Goal: Task Accomplishment & Management: Manage account settings

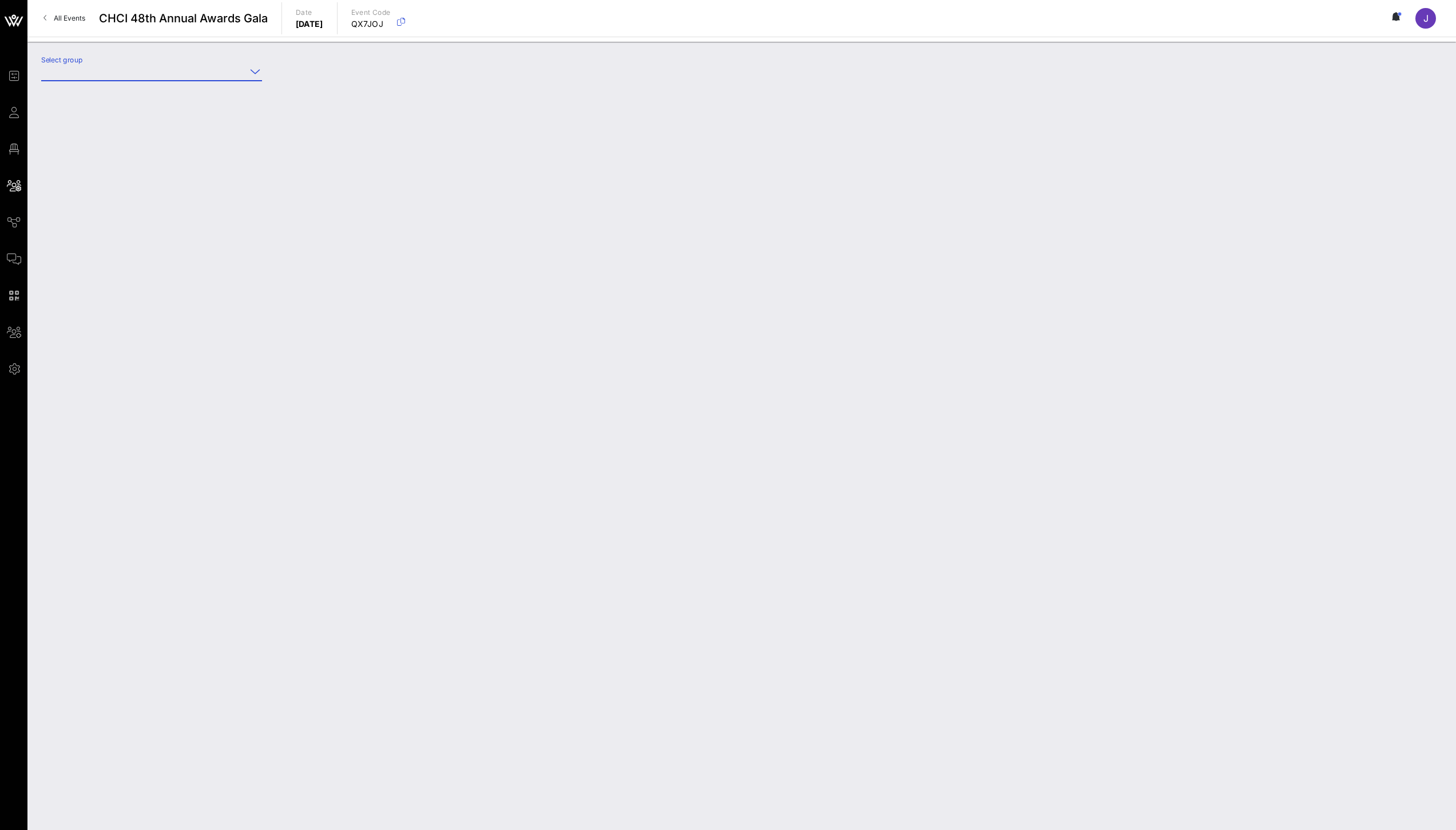
click at [235, 63] on input "Select group" at bounding box center [143, 72] width 204 height 18
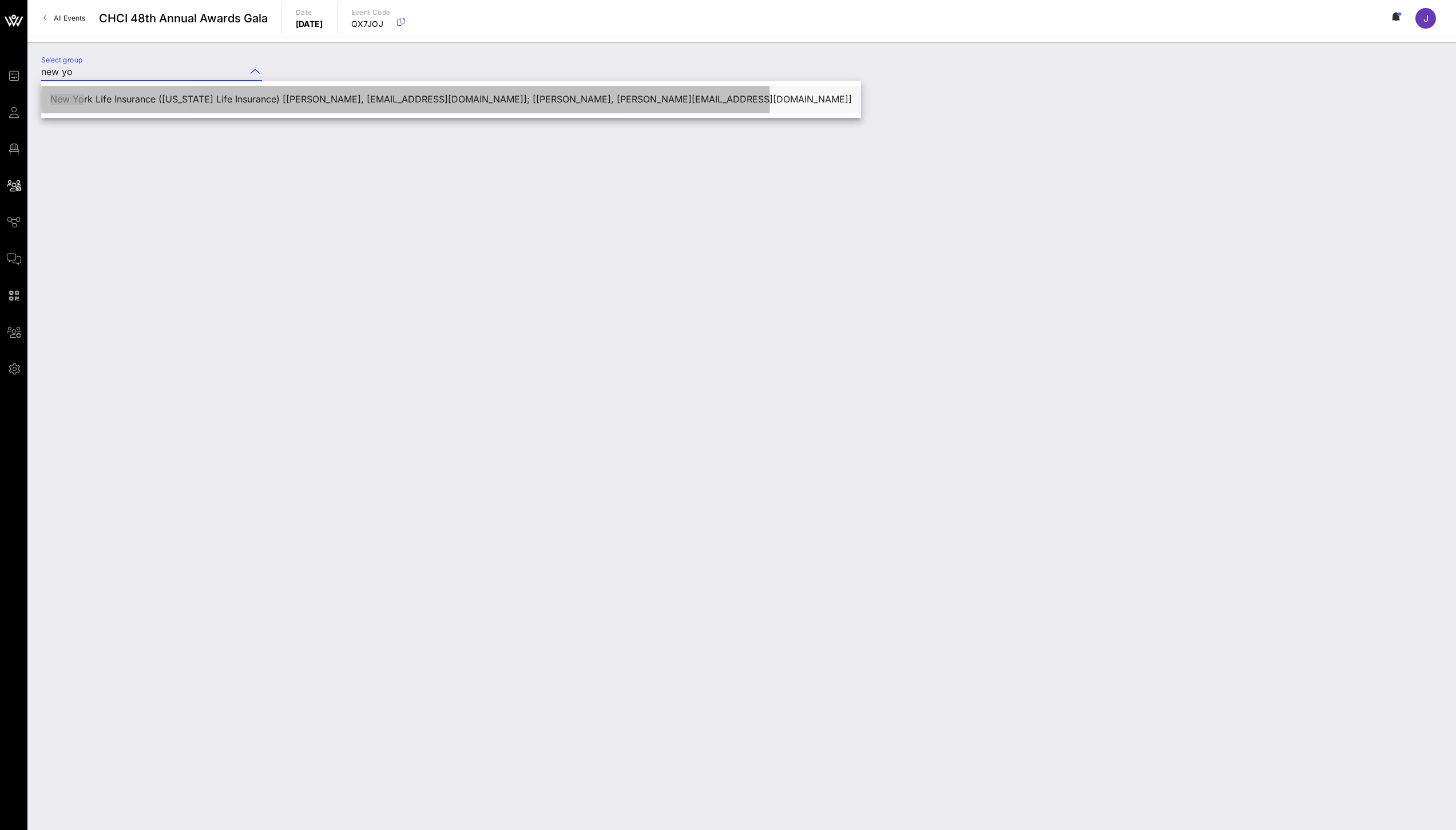
click at [298, 96] on div "New Yo rk Life Insurance ([US_STATE] Life Insurance) [[PERSON_NAME], [EMAIL_ADD…" at bounding box center [451, 100] width 801 height 11
type input "[US_STATE] Life Insurance ([US_STATE] Life Insurance) [[PERSON_NAME], [EMAIL_AD…"
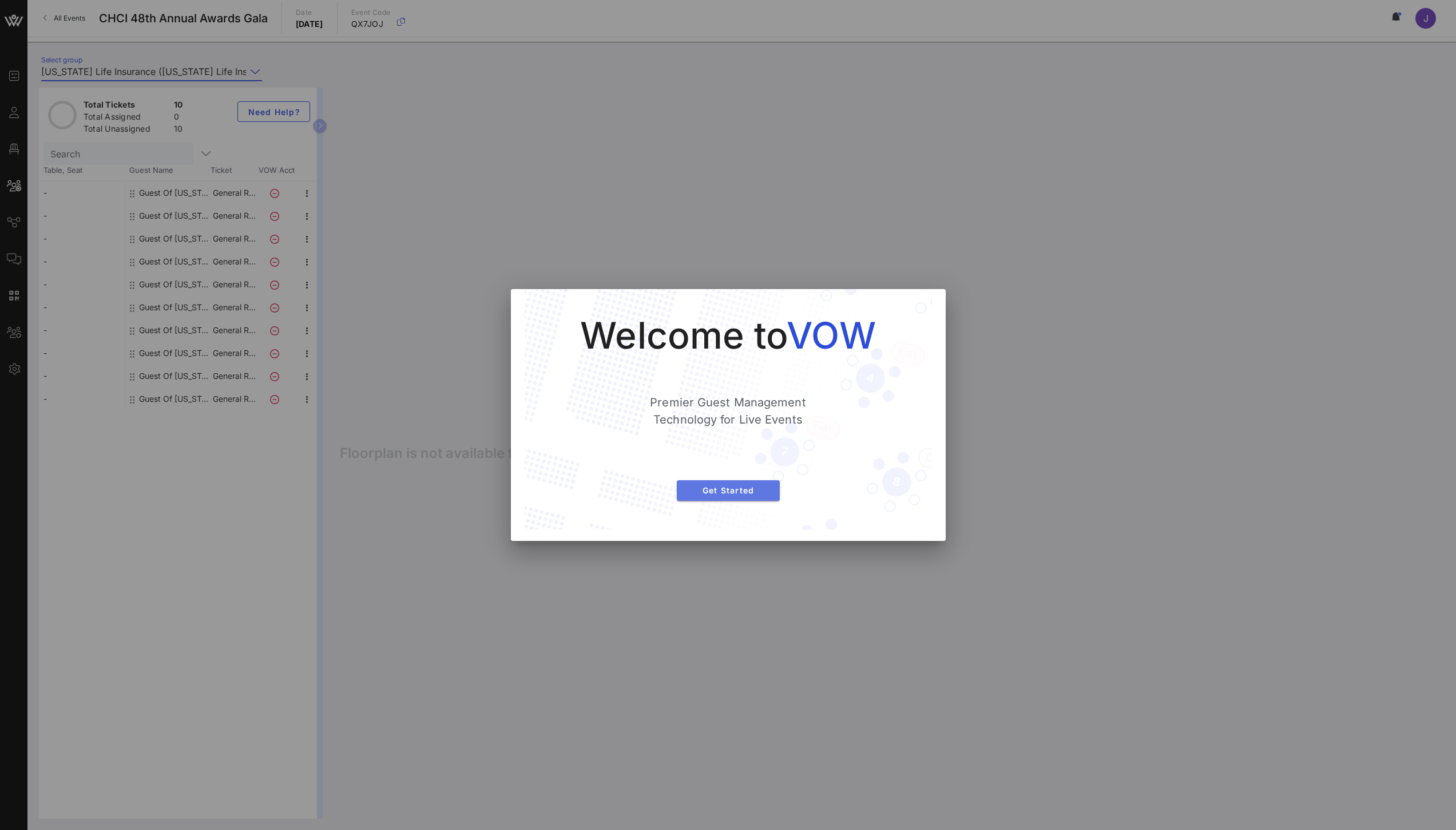
click at [708, 489] on span "Get Started" at bounding box center [728, 490] width 85 height 10
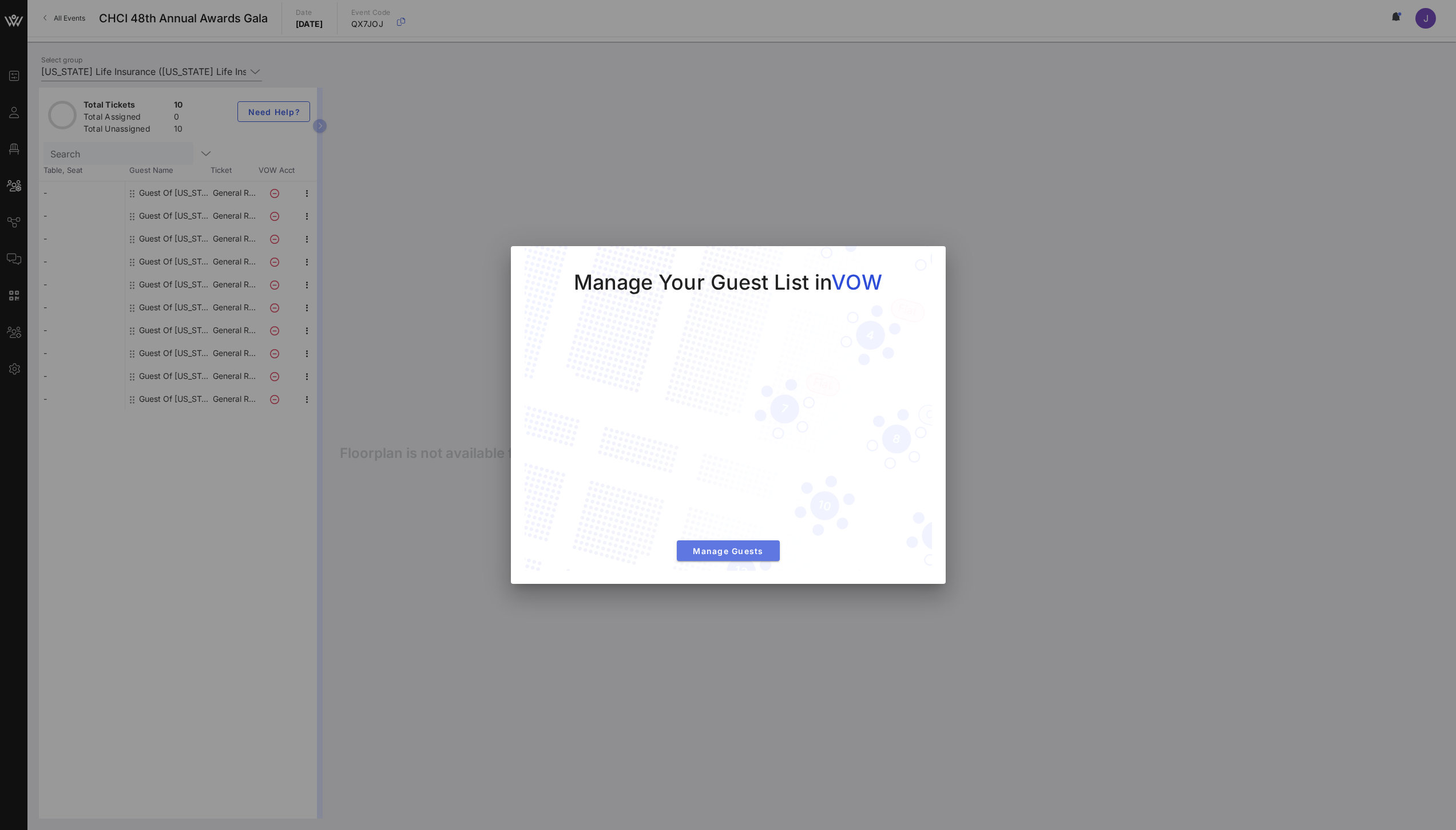
click at [723, 546] on span "Manage Guests" at bounding box center [728, 551] width 85 height 10
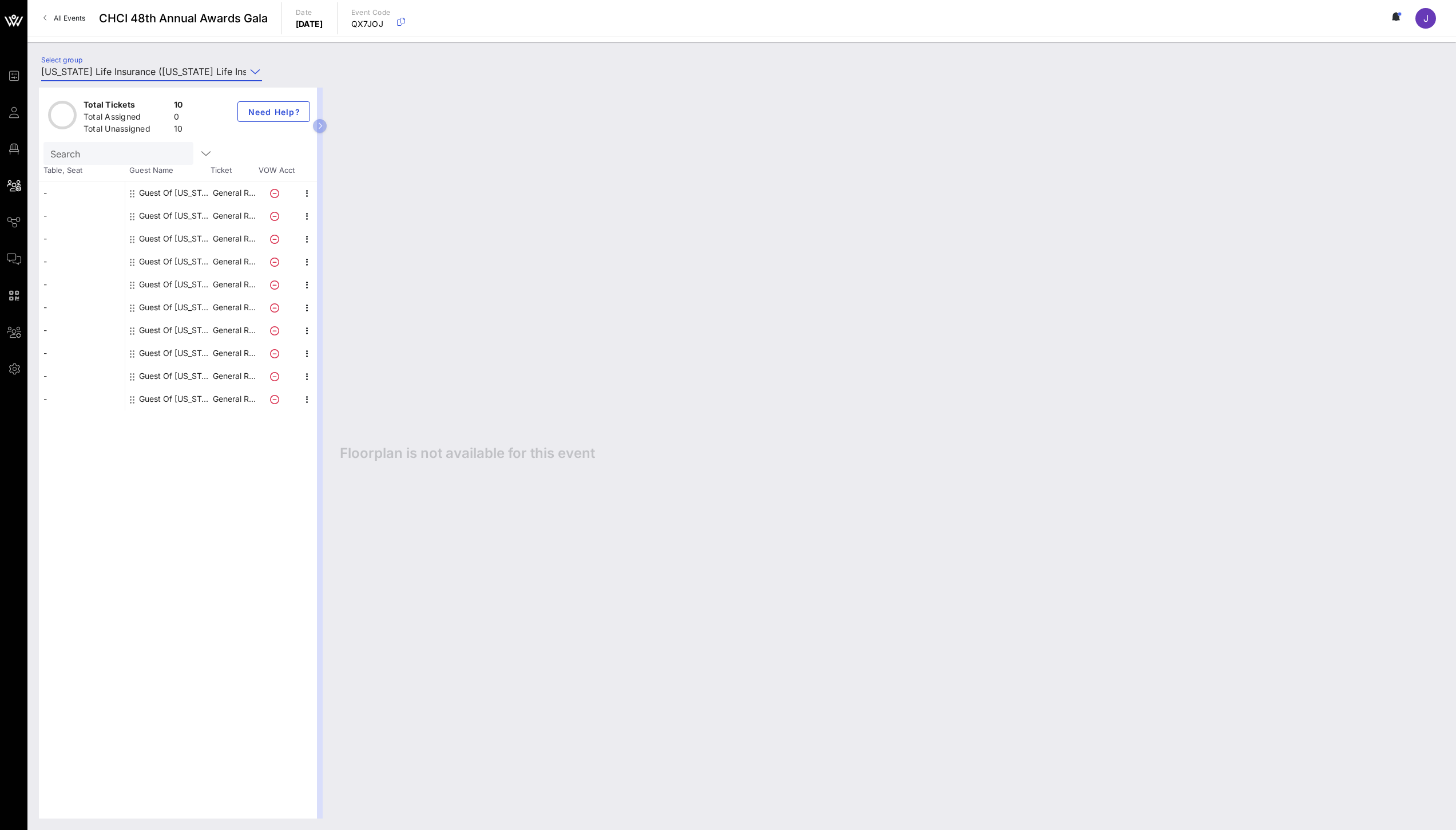
click at [69, 16] on span "All Events" at bounding box center [69, 18] width 31 height 9
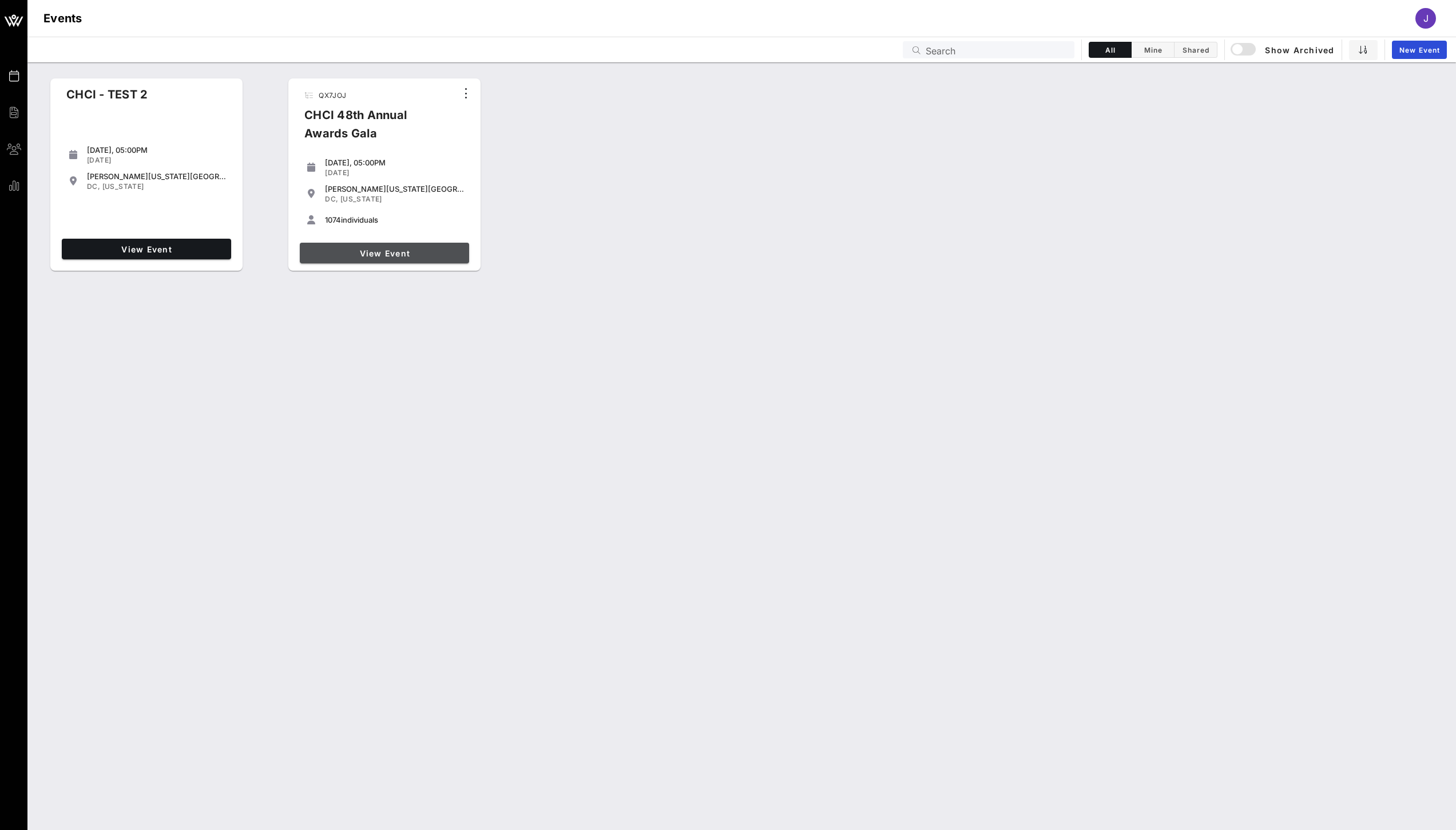
click at [404, 246] on link "View Event" at bounding box center [384, 253] width 169 height 21
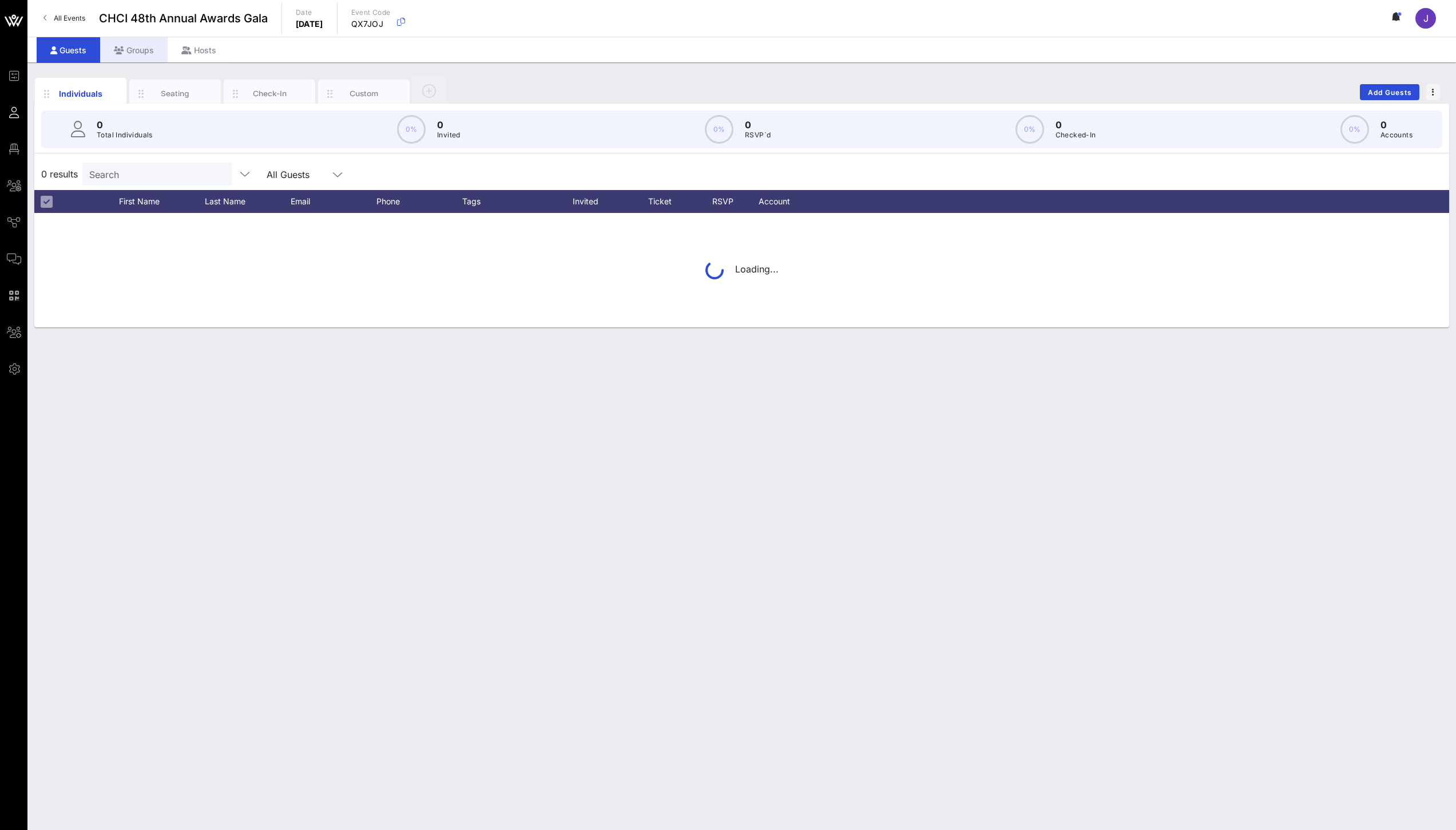
click at [152, 50] on div "Groups" at bounding box center [134, 50] width 68 height 26
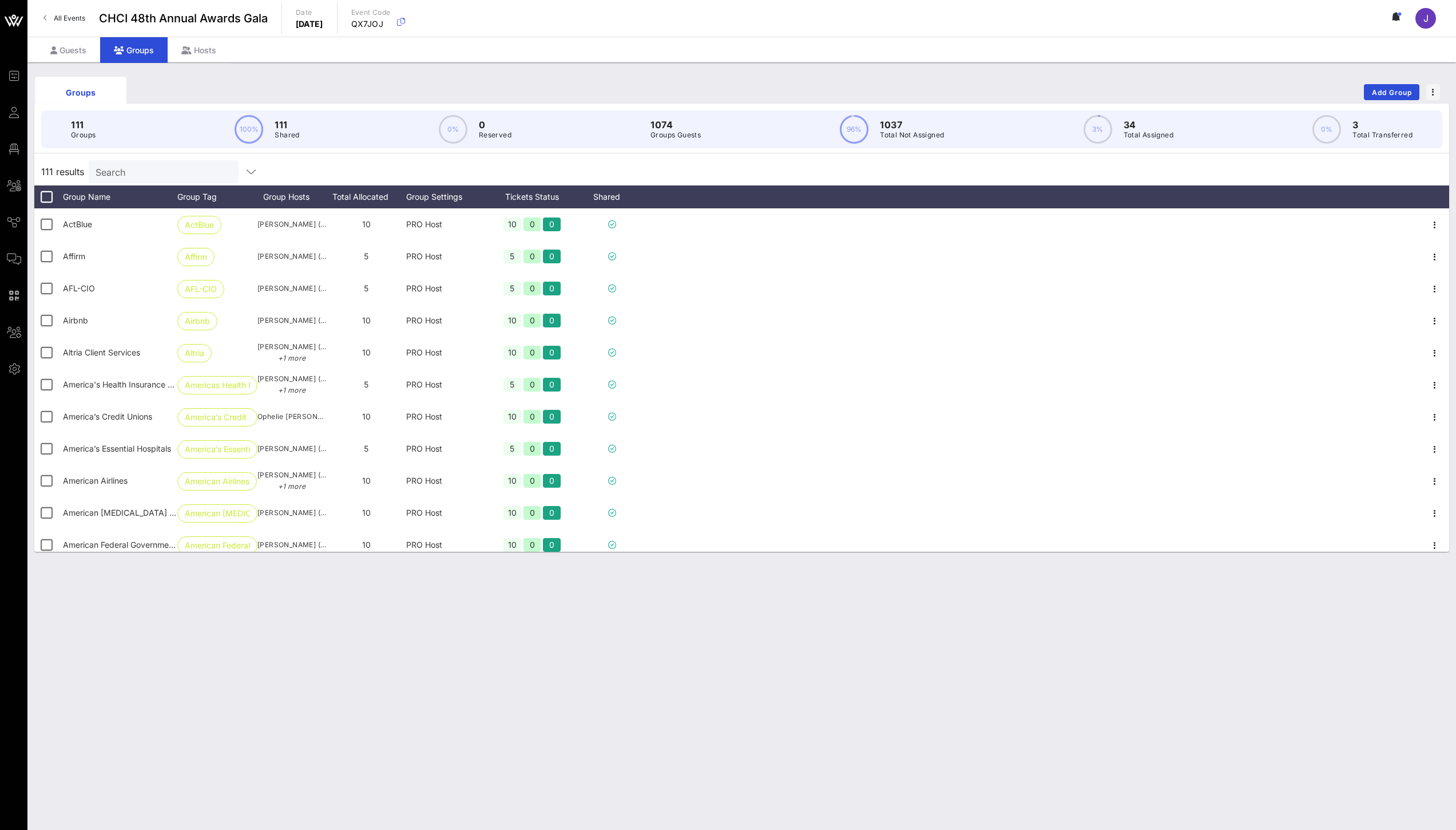
click at [179, 184] on div "111 results Search" at bounding box center [742, 171] width 1415 height 28
click at [182, 174] on input "Search" at bounding box center [163, 171] width 134 height 15
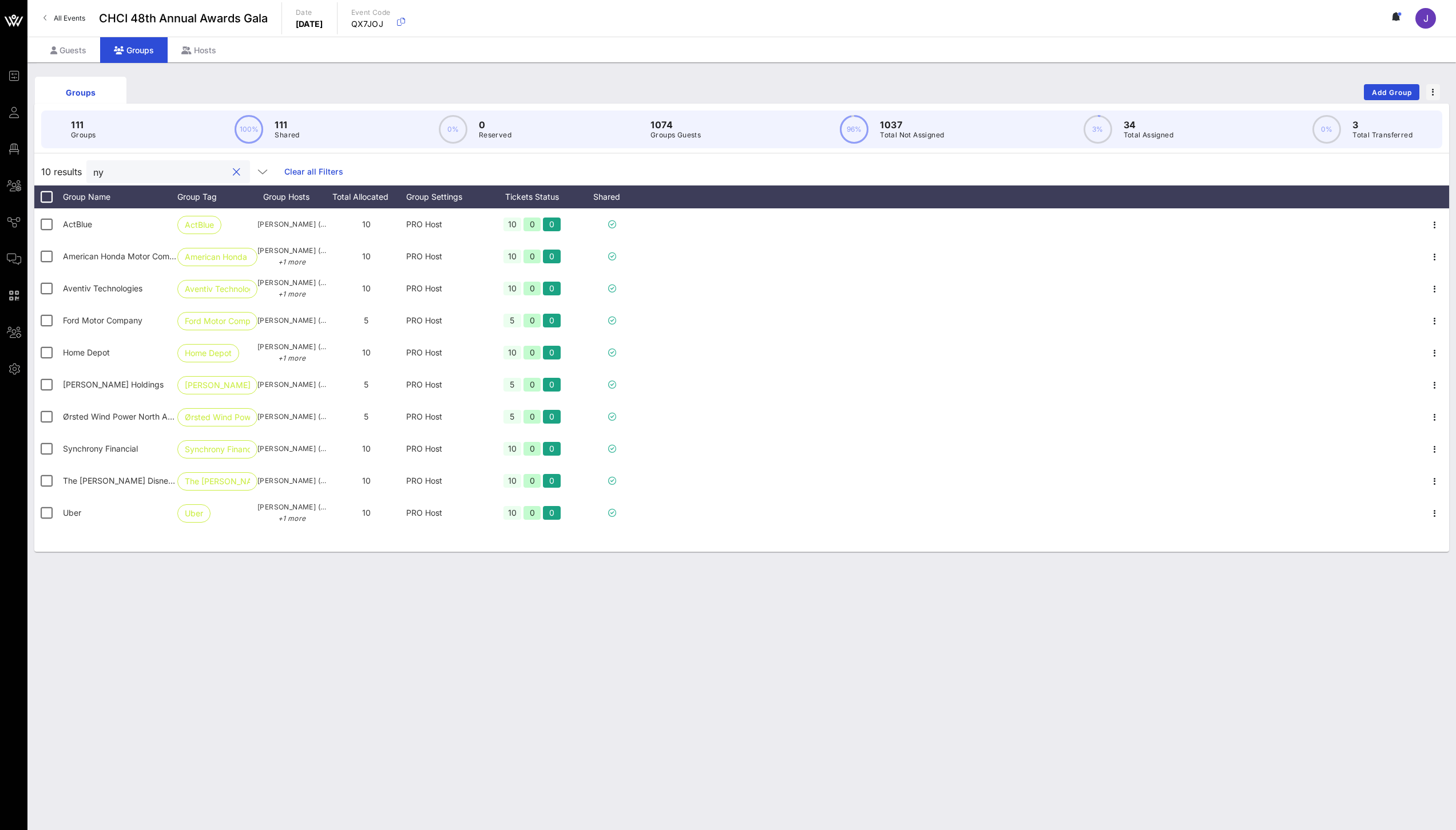
type input "n"
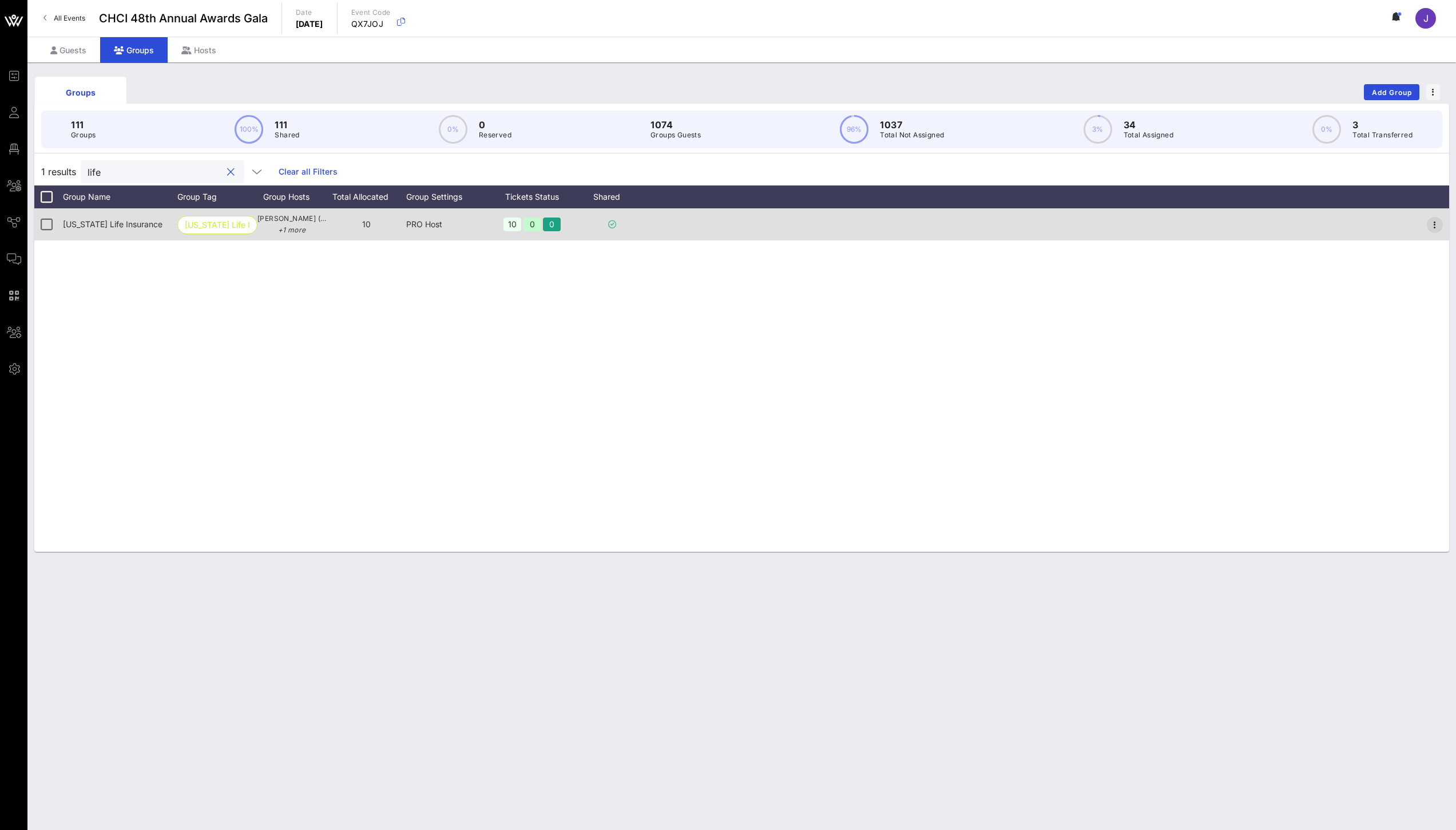
type input "life"
click at [1433, 225] on icon "button" at bounding box center [1435, 225] width 14 height 14
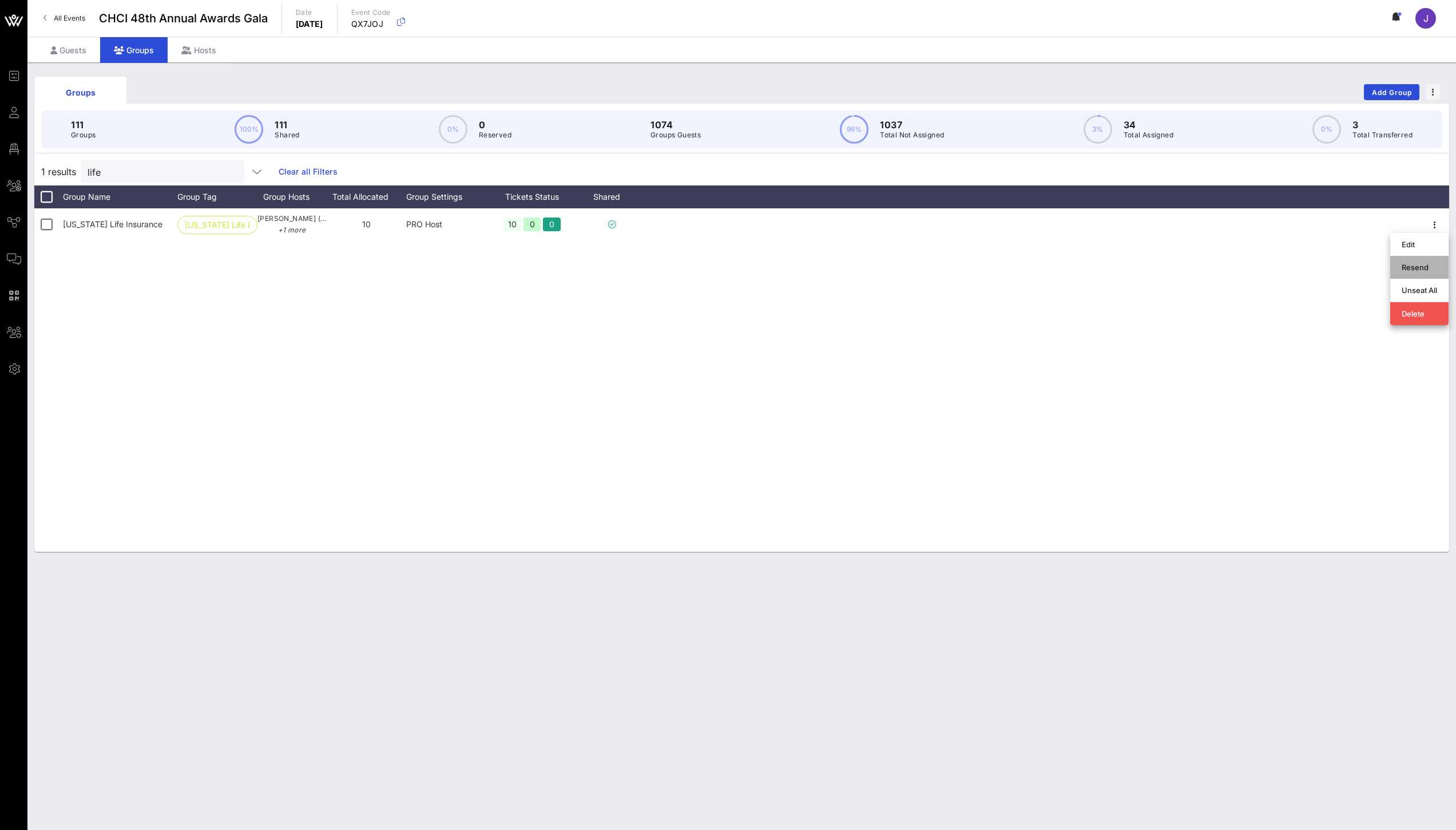
click at [1408, 268] on div "Resend" at bounding box center [1419, 267] width 36 height 9
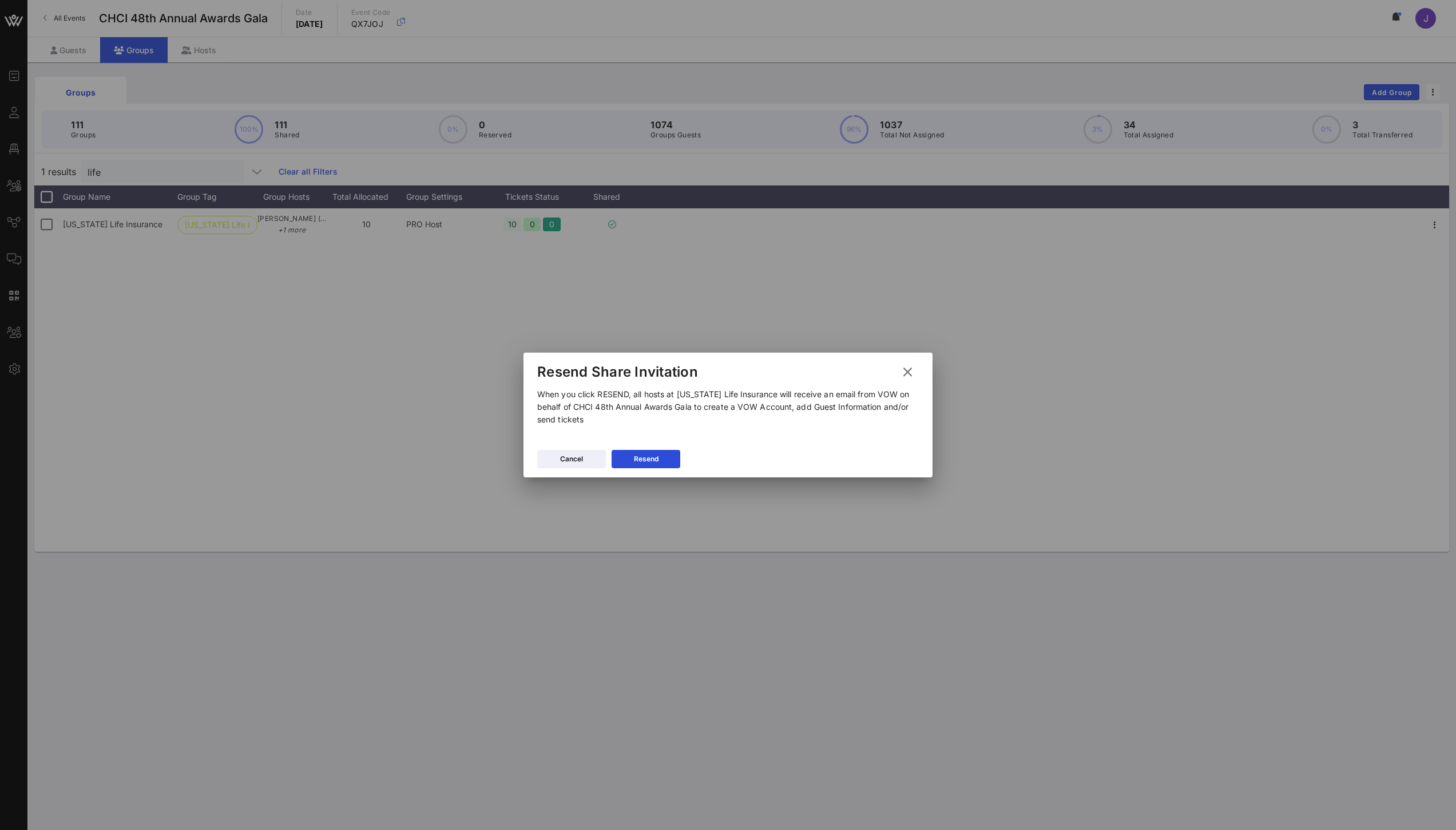
drag, startPoint x: 647, startPoint y: 463, endPoint x: 655, endPoint y: 459, distance: 8.9
click at [647, 463] on div "Resend" at bounding box center [646, 459] width 25 height 12
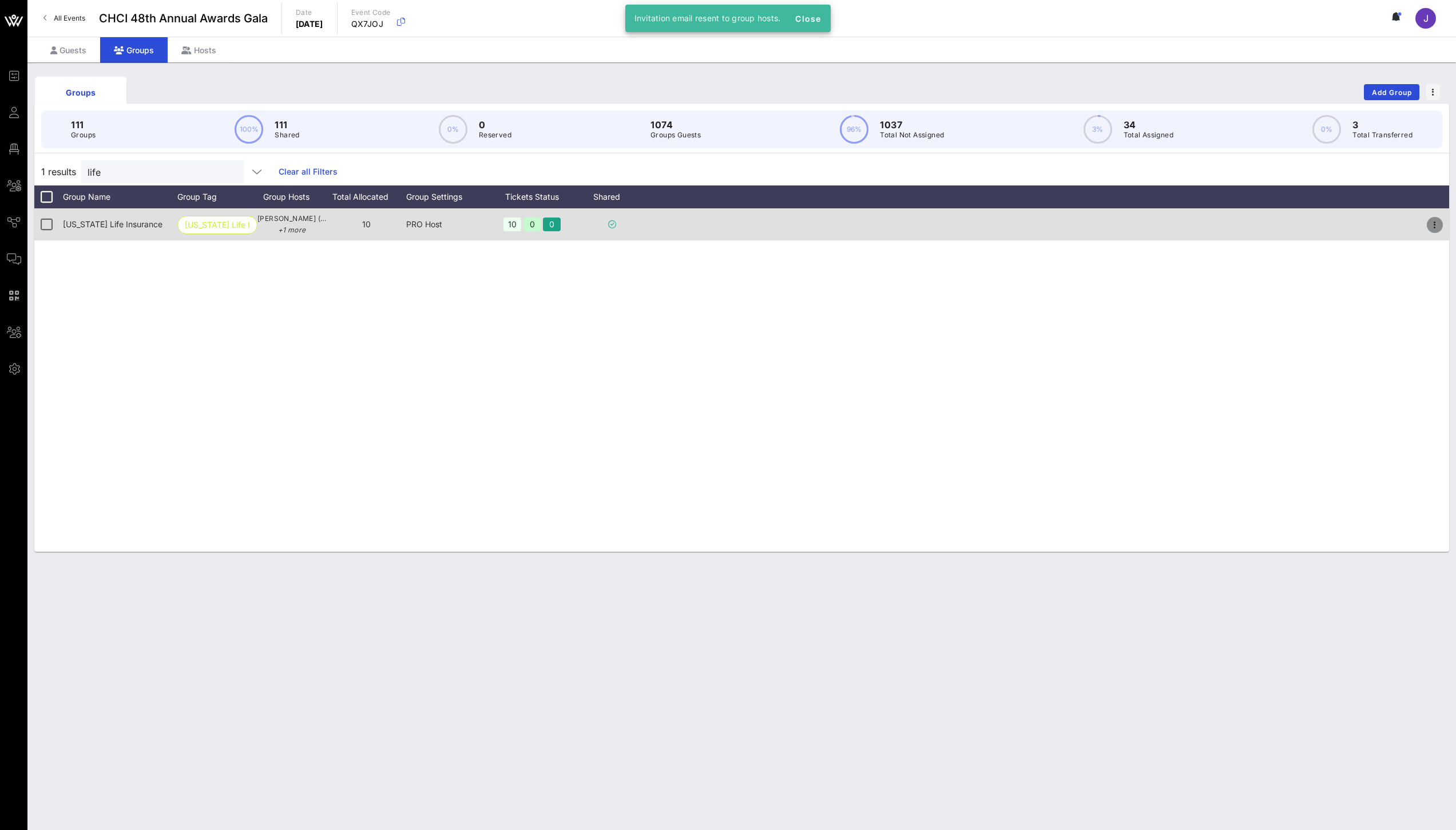
click at [1439, 222] on icon "button" at bounding box center [1435, 225] width 14 height 14
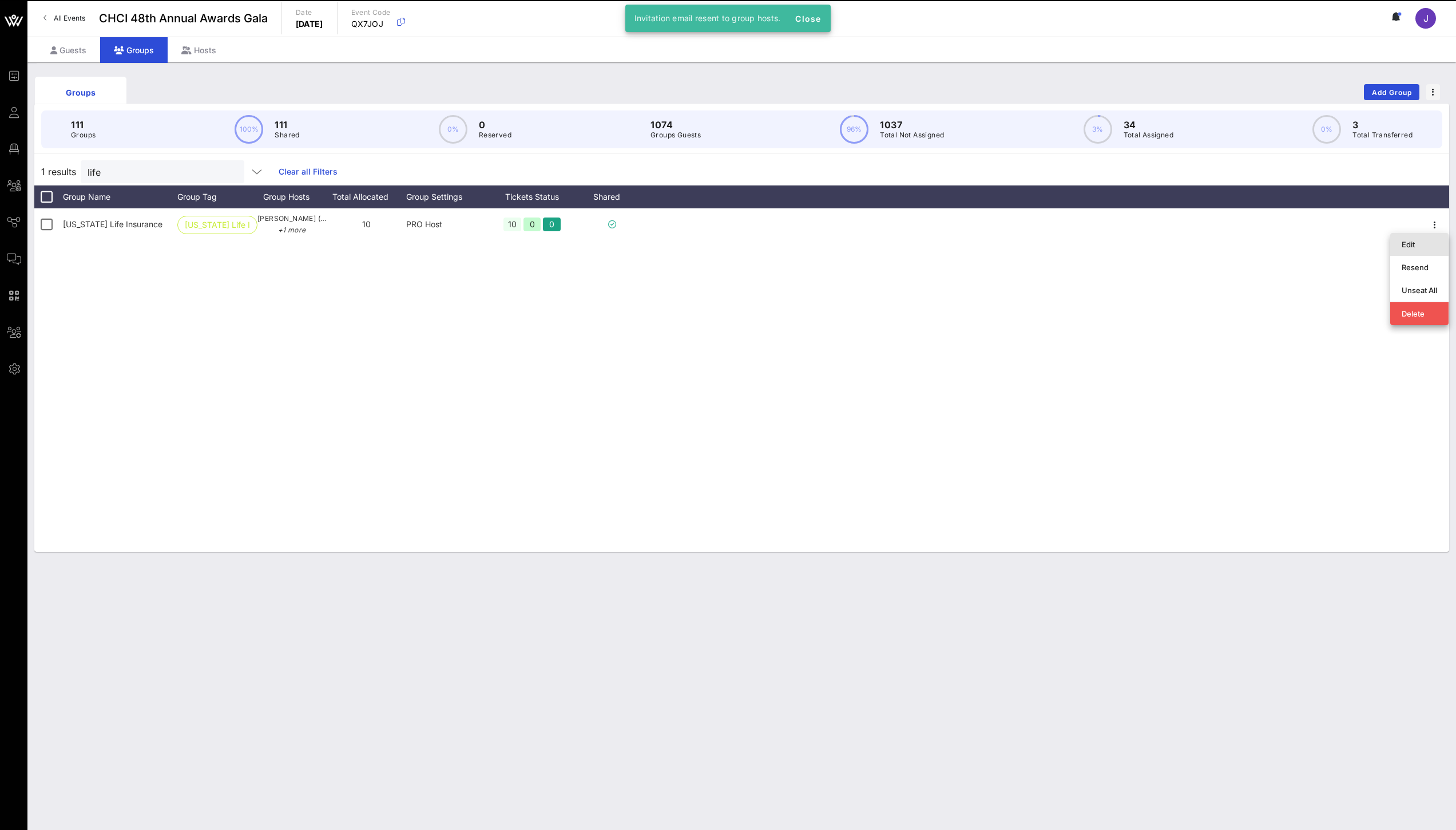
click at [1413, 248] on div "Edit" at bounding box center [1419, 244] width 36 height 9
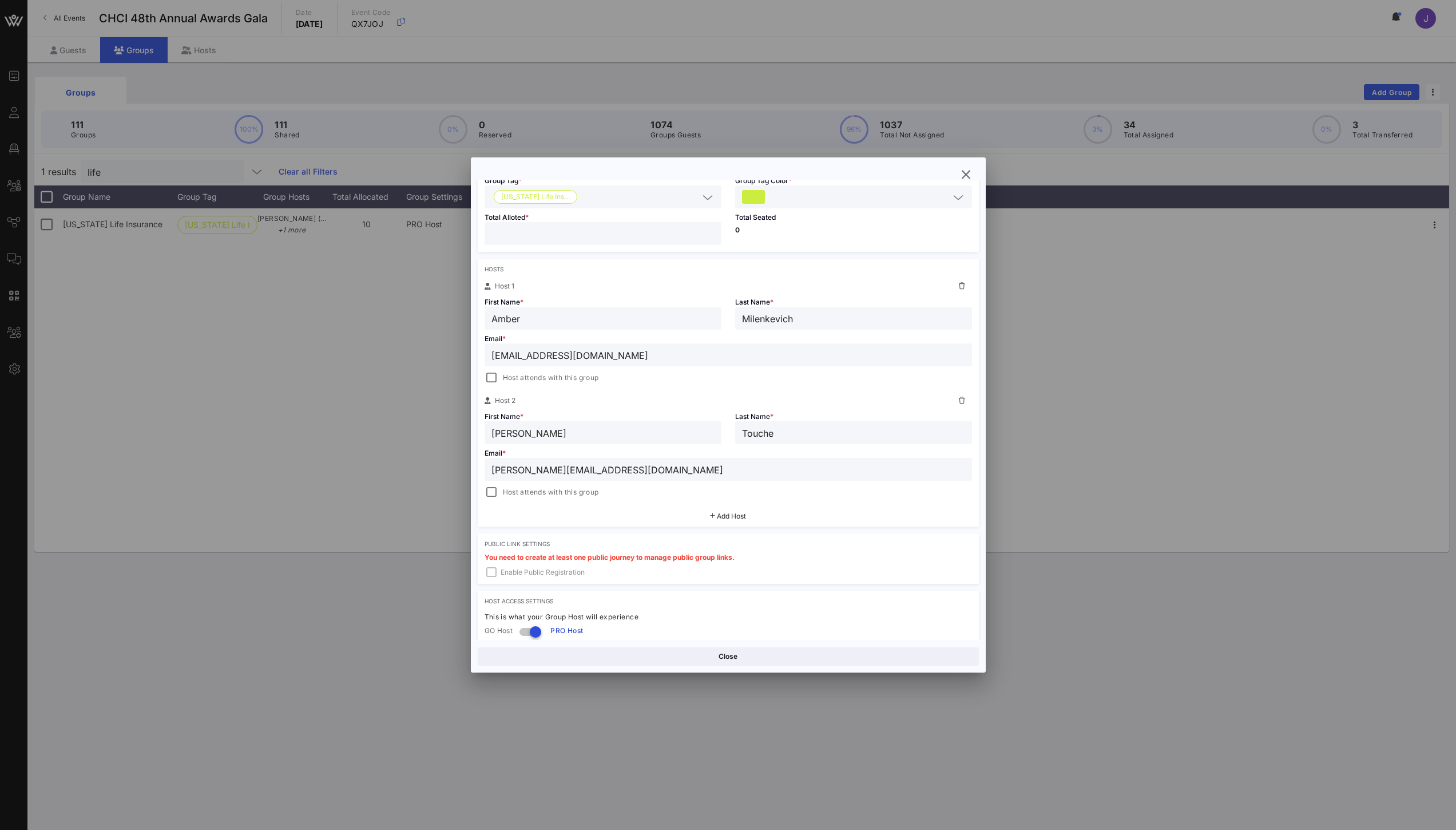
scroll to position [230, 0]
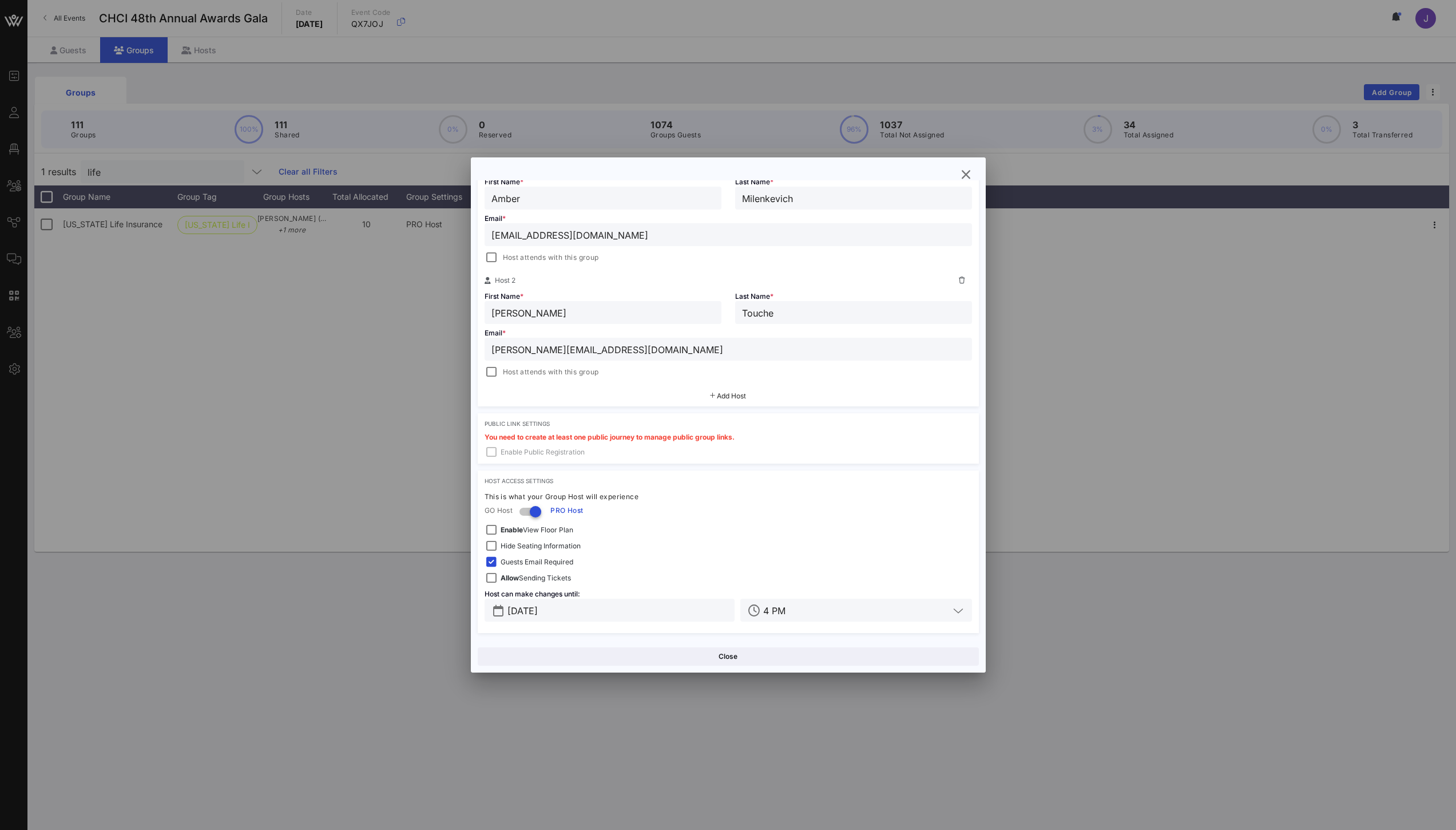
drag, startPoint x: 644, startPoint y: 350, endPoint x: 432, endPoint y: 350, distance: 212.0
click at [432, 350] on div "Event Builder Guests Floor Plan All Groups Journeys Comms QR Scanner Team Setti…" at bounding box center [728, 415] width 1456 height 830
click at [968, 174] on icon "button" at bounding box center [966, 174] width 14 height 14
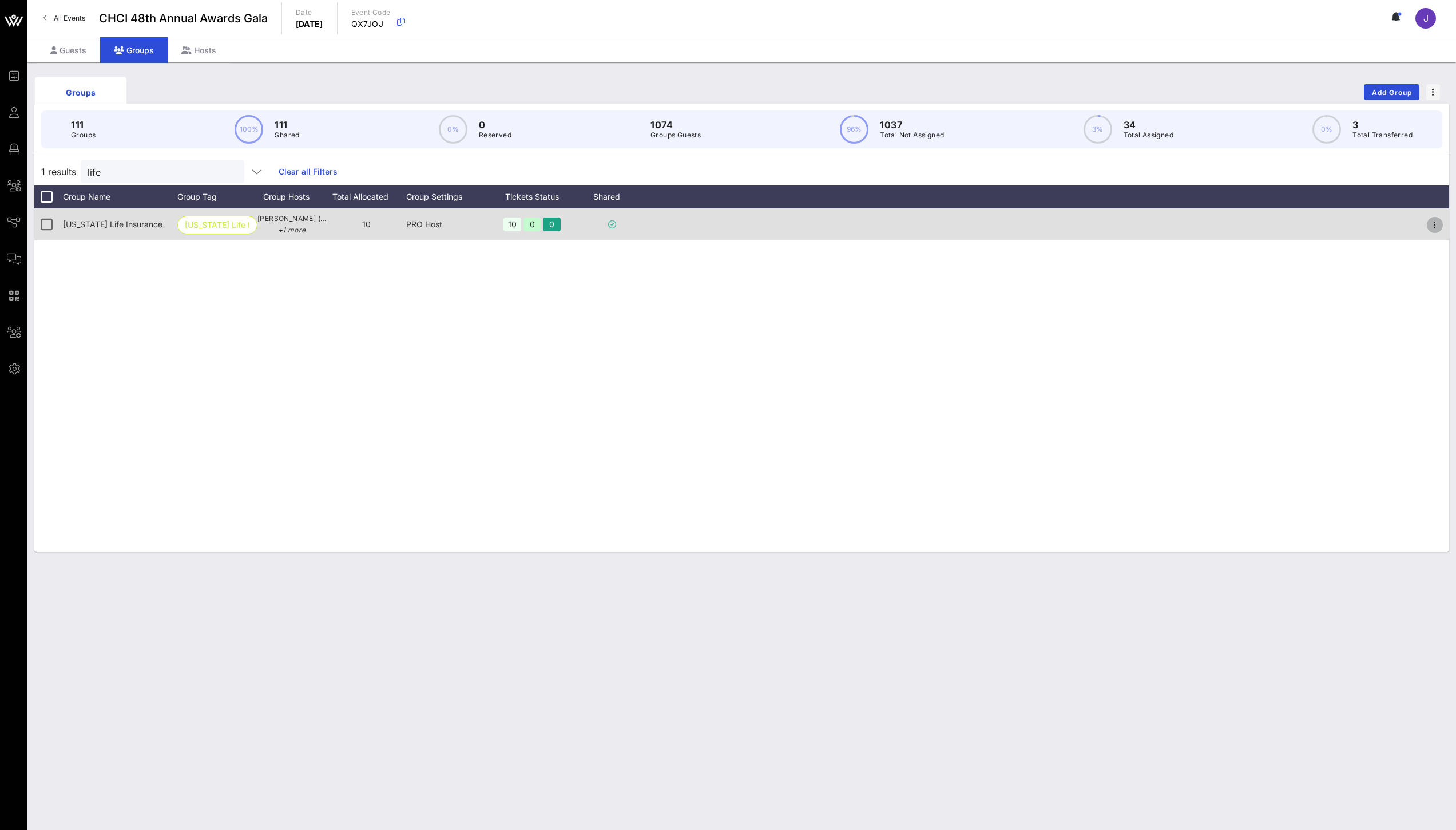
click at [1434, 223] on icon "button" at bounding box center [1435, 225] width 14 height 14
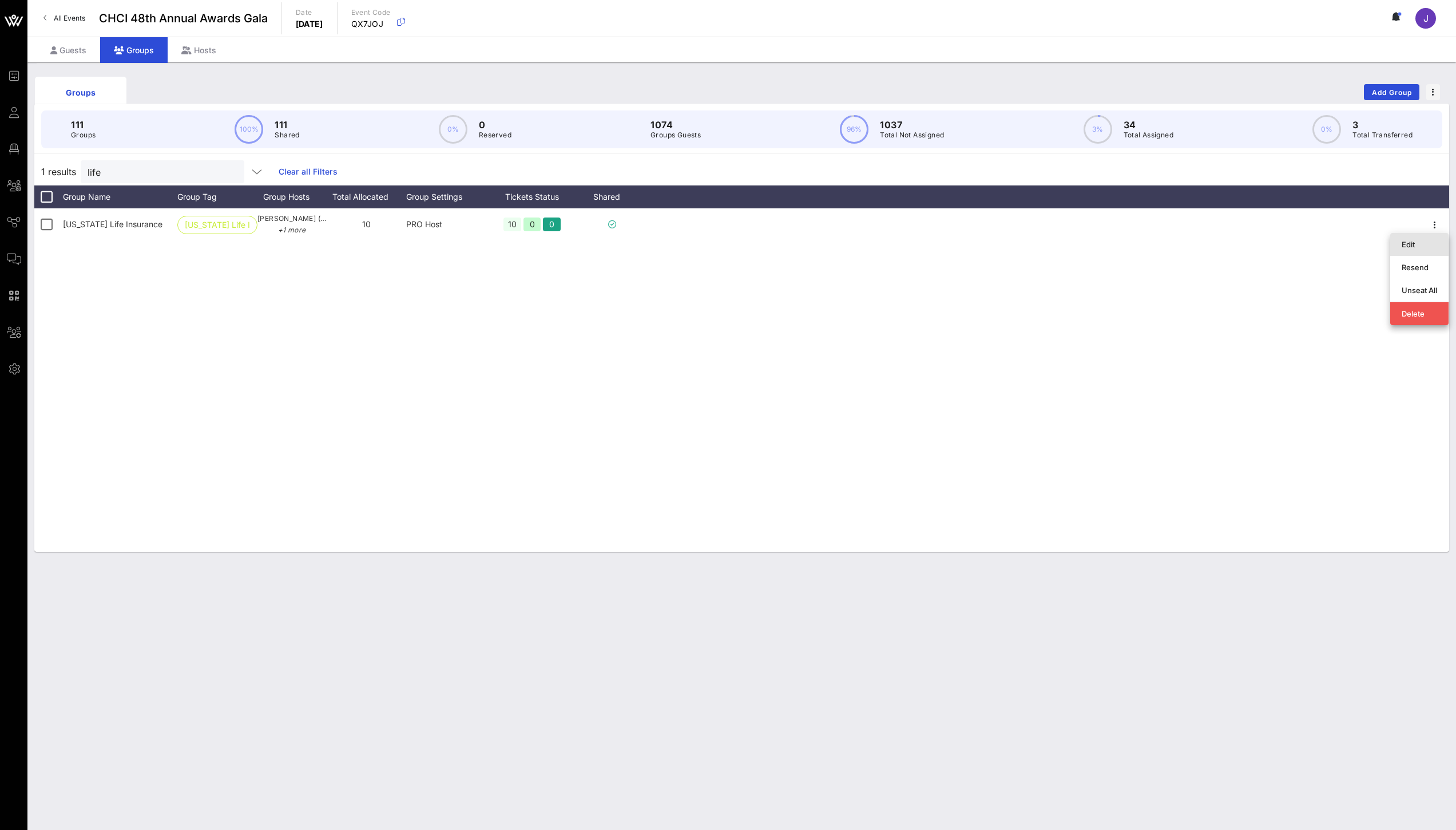
click at [1411, 245] on div "Edit" at bounding box center [1419, 244] width 36 height 9
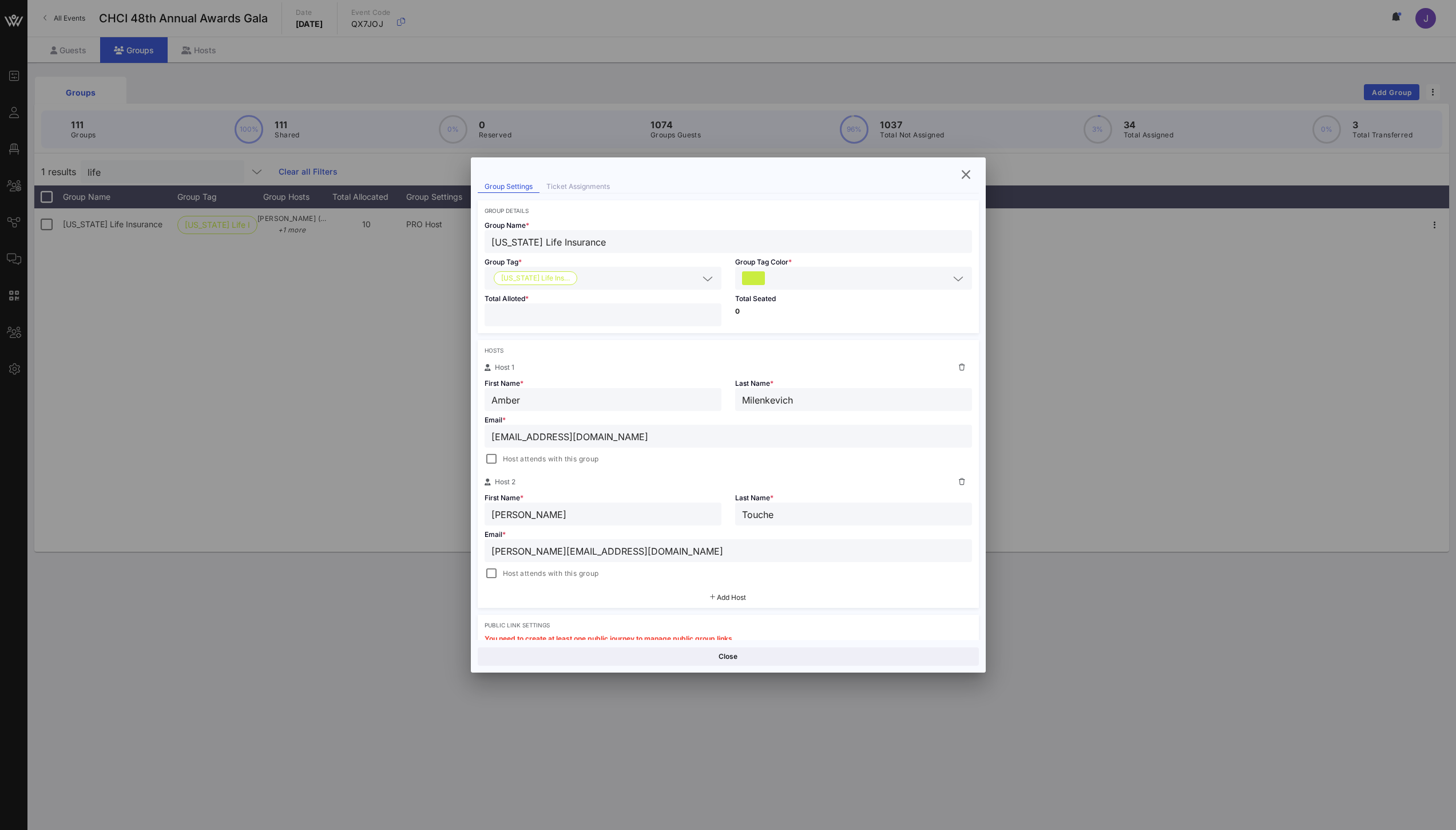
scroll to position [0, 0]
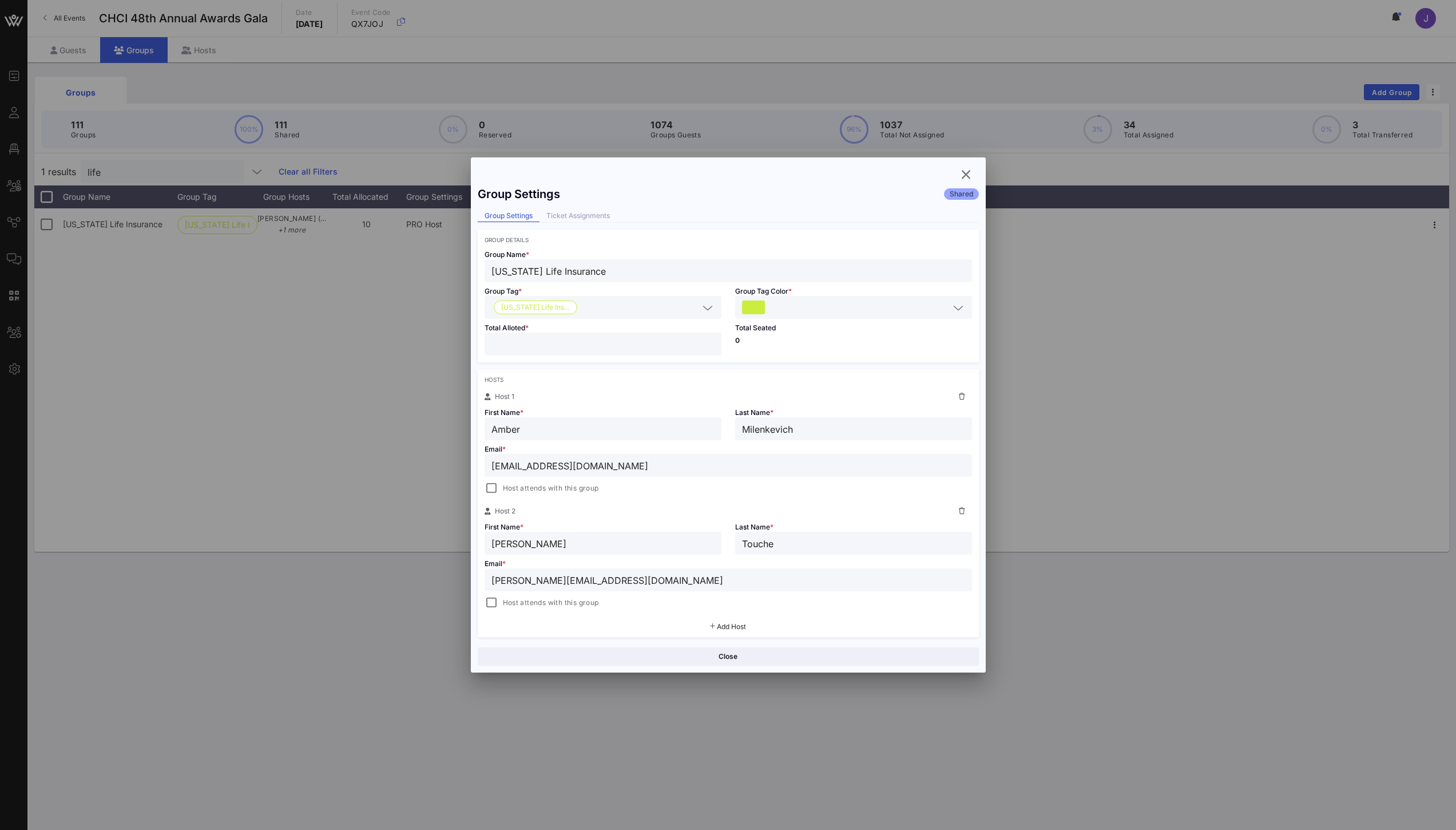
drag, startPoint x: 591, startPoint y: 576, endPoint x: 478, endPoint y: 576, distance: 113.0
click at [478, 576] on div "Email * [PERSON_NAME][EMAIL_ADDRESS][DOMAIN_NAME] Host attends with this group" at bounding box center [728, 582] width 501 height 55
paste input "milie_E_T"
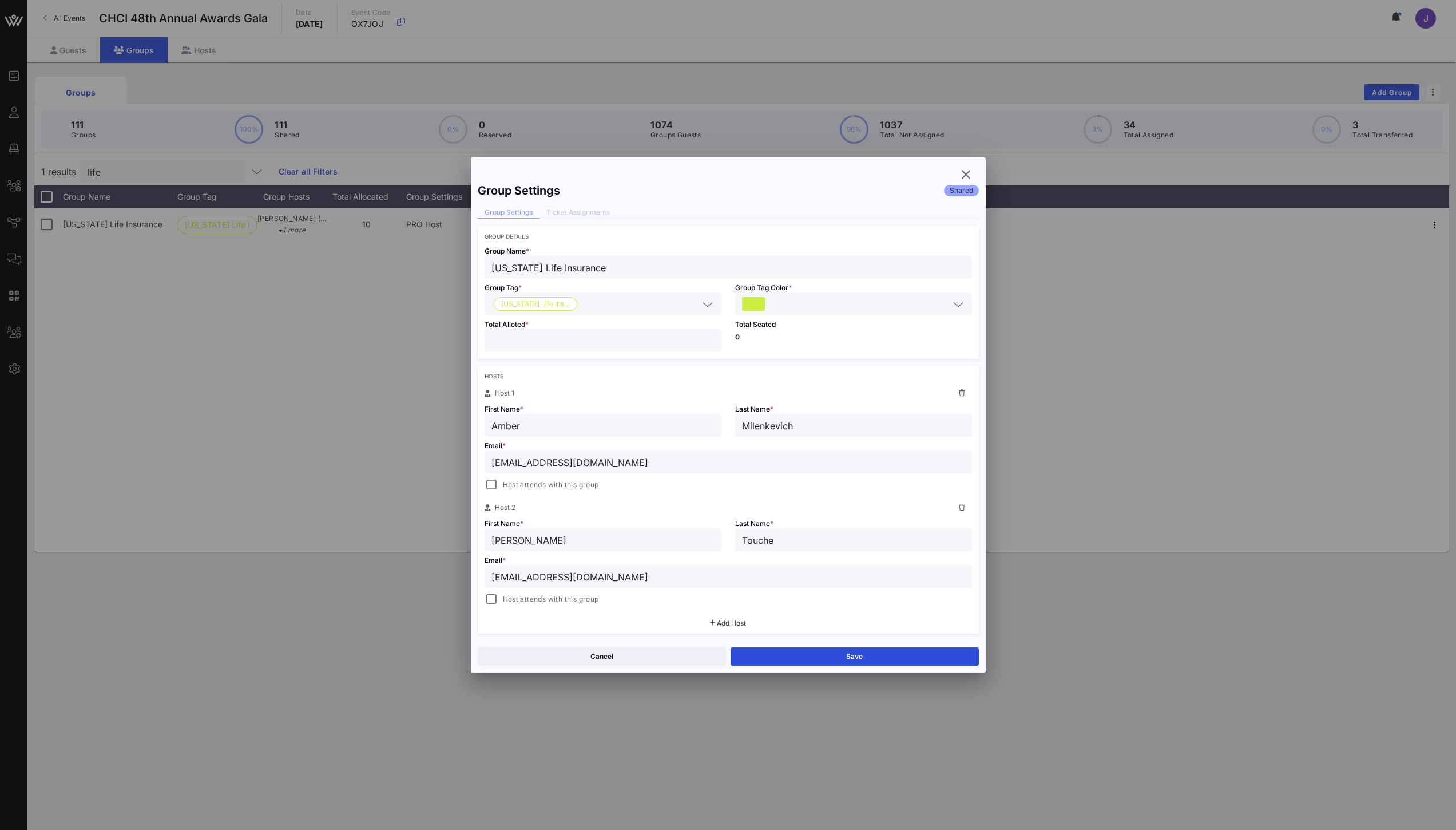
scroll to position [33, 0]
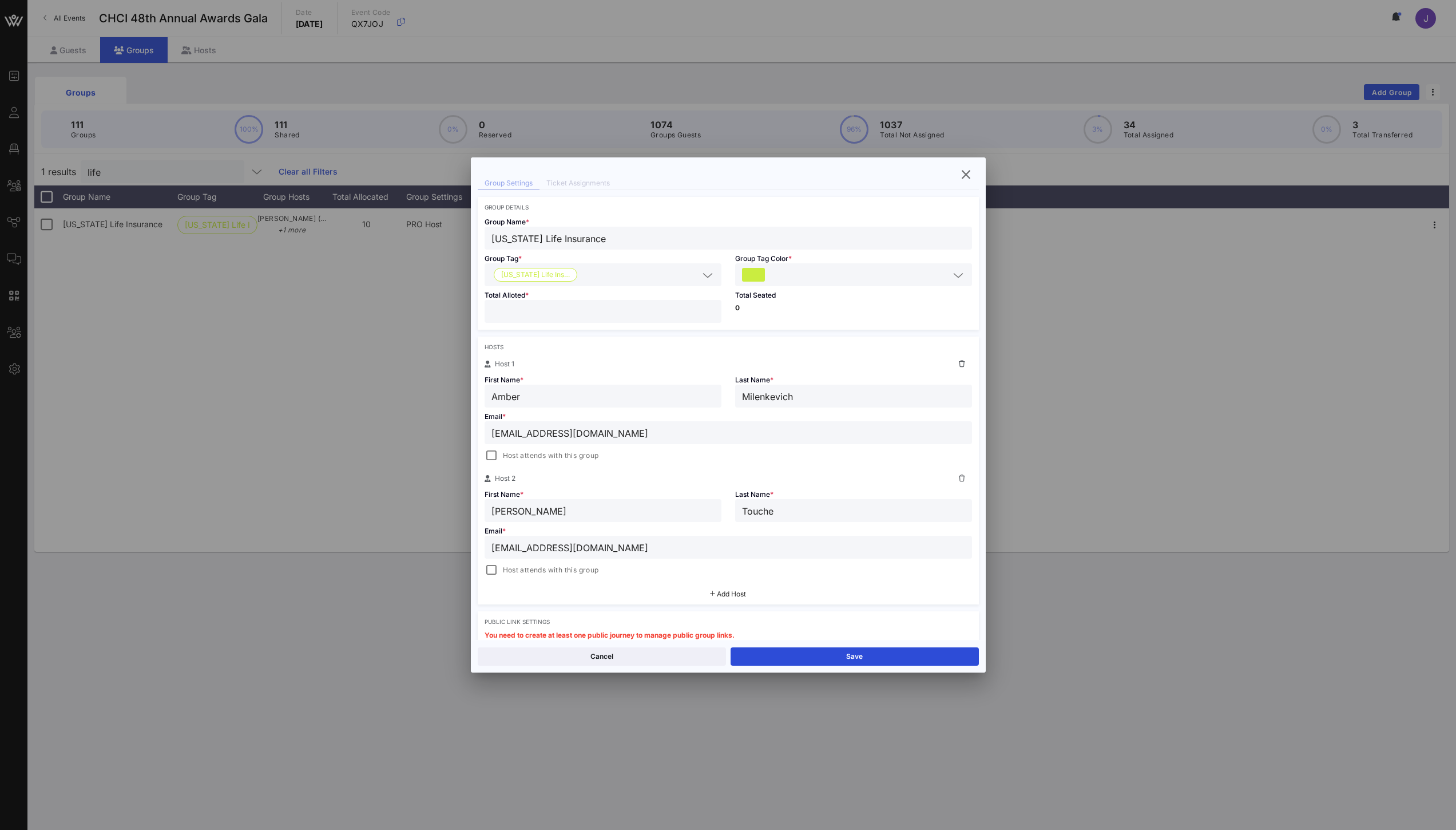
click at [491, 547] on input "[EMAIL_ADDRESS][DOMAIN_NAME]" at bounding box center [728, 547] width 473 height 15
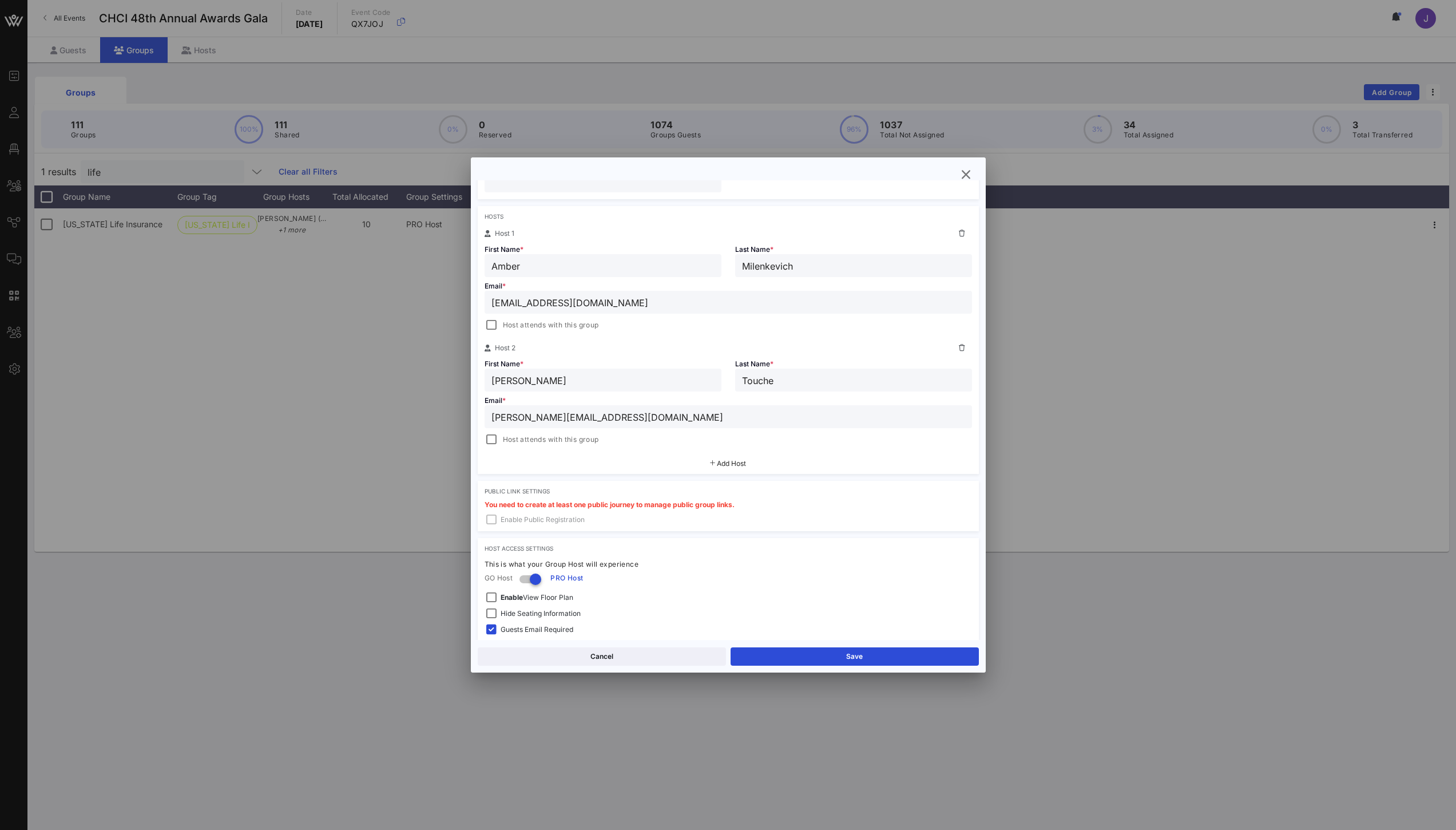
scroll to position [218, 0]
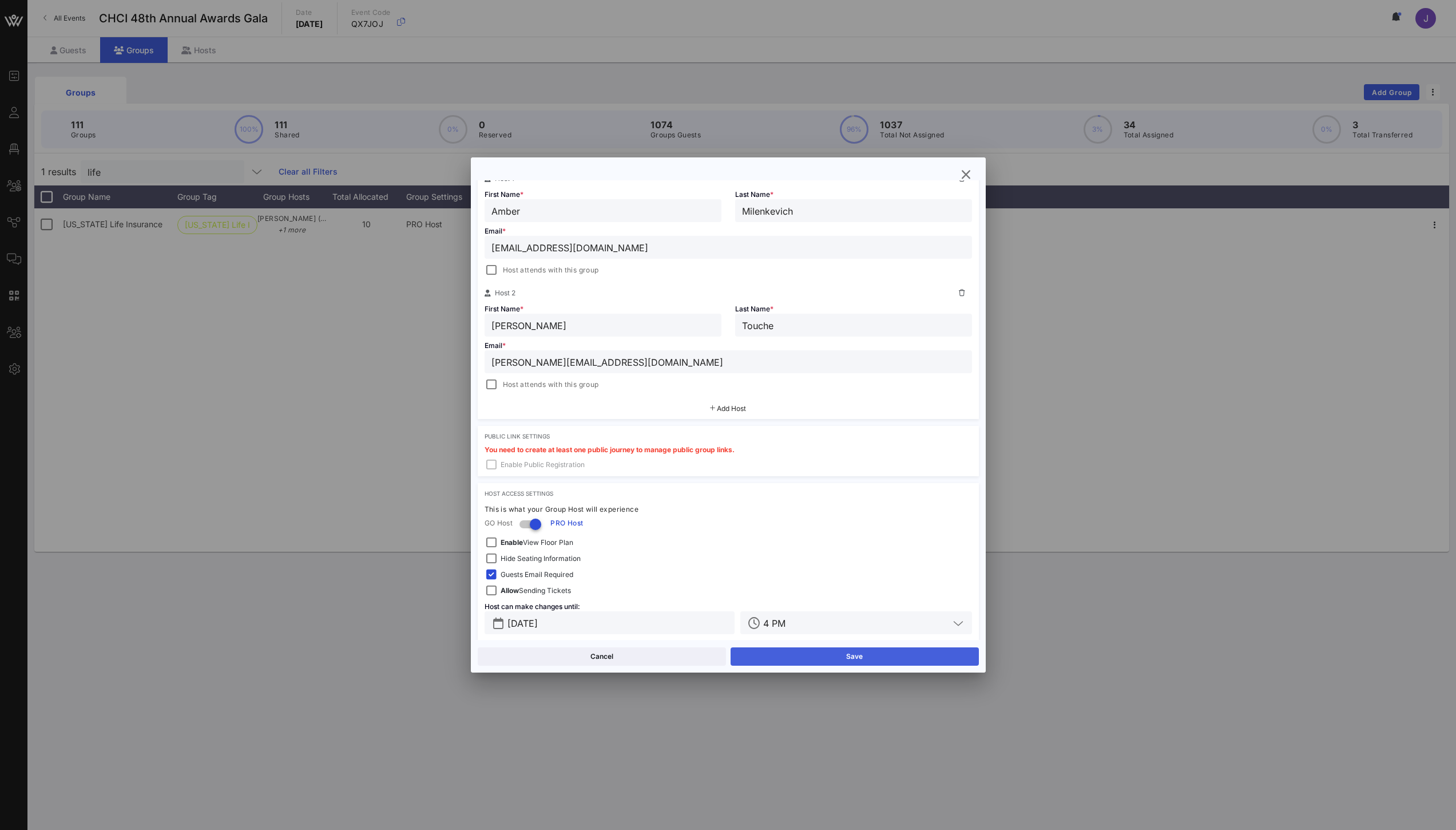
click at [836, 659] on button "Save" at bounding box center [854, 656] width 248 height 18
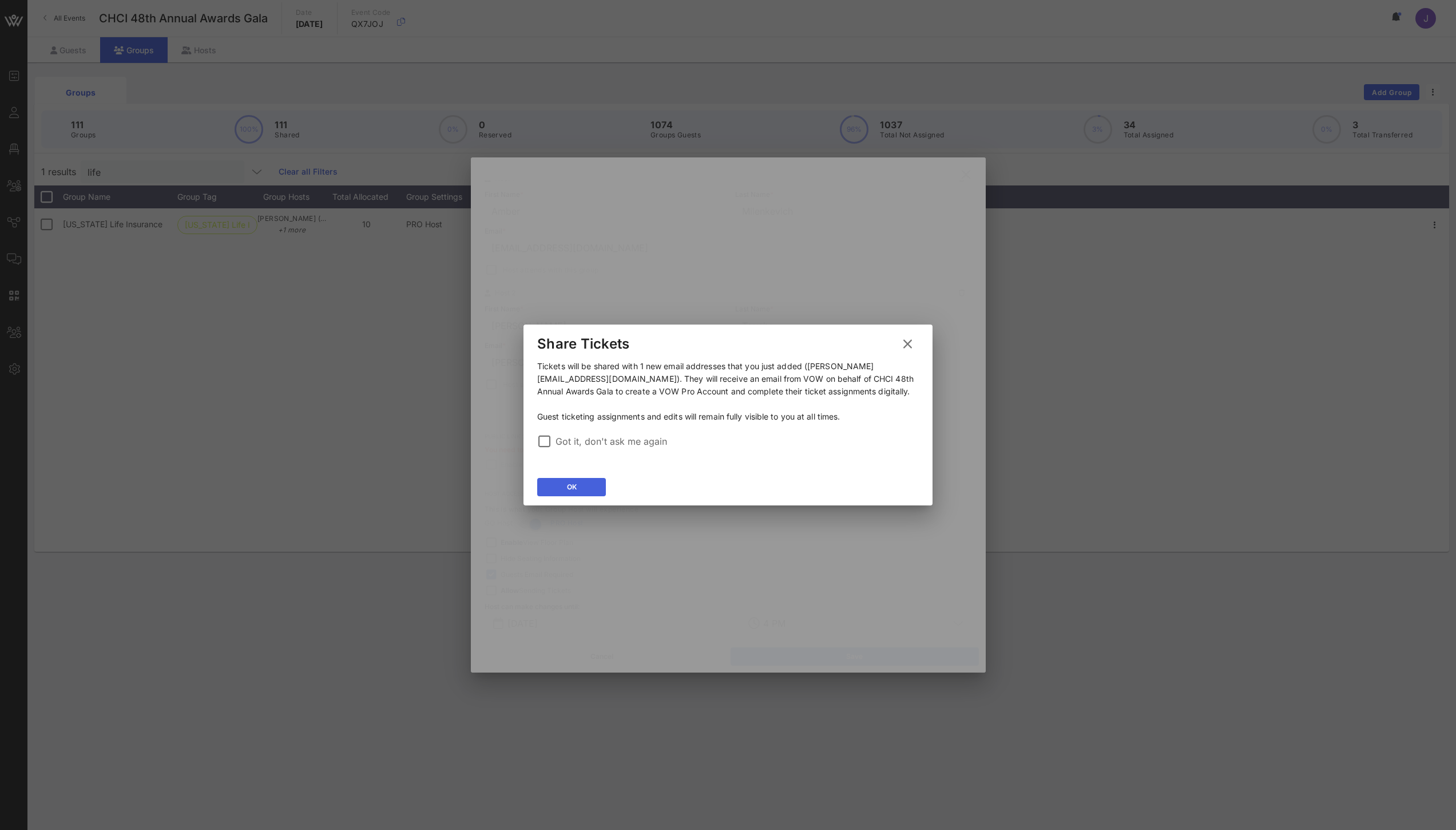
click at [587, 487] on button "OK" at bounding box center [572, 487] width 69 height 18
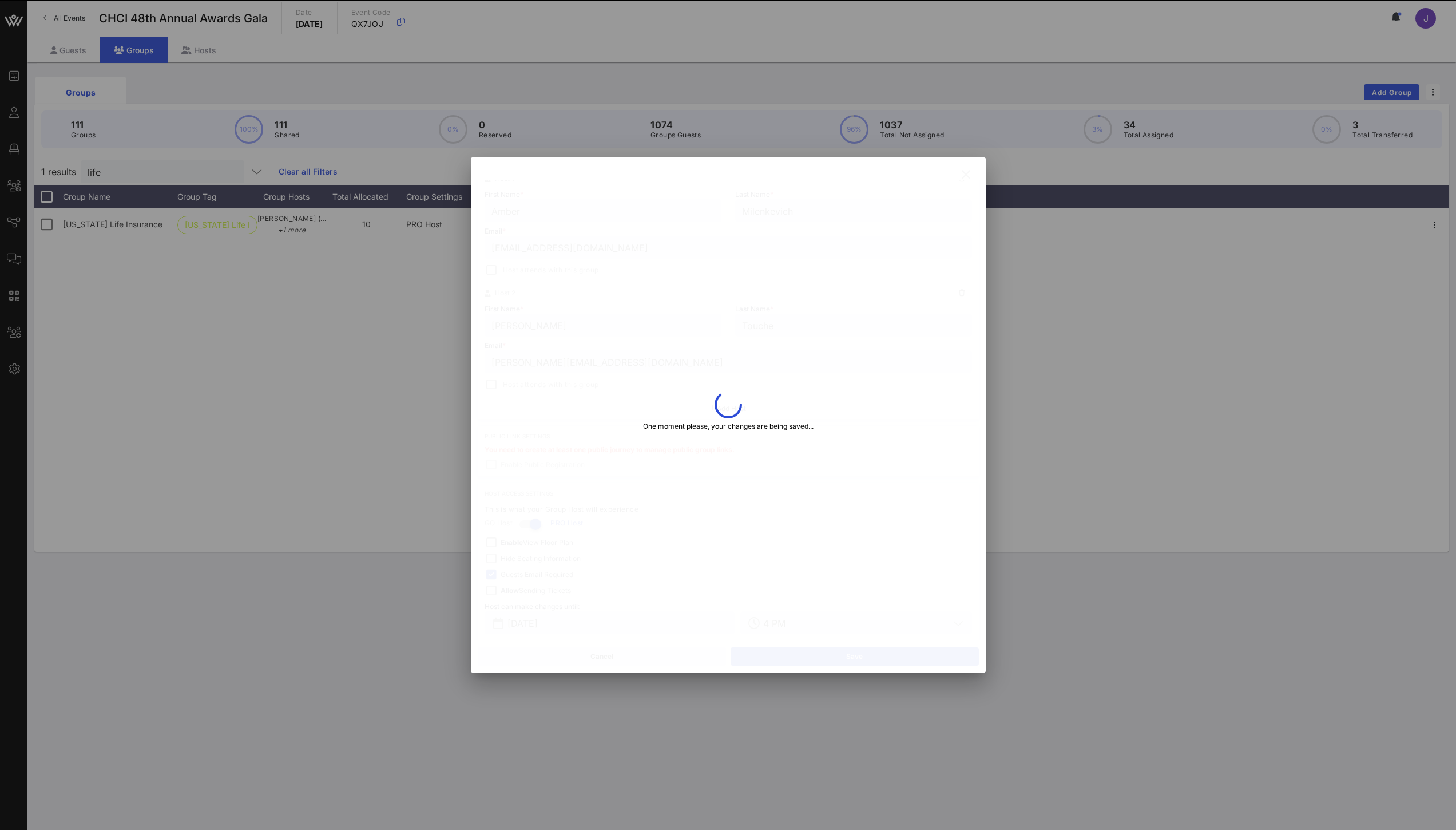
type input "[PERSON_NAME][EMAIL_ADDRESS][DOMAIN_NAME]"
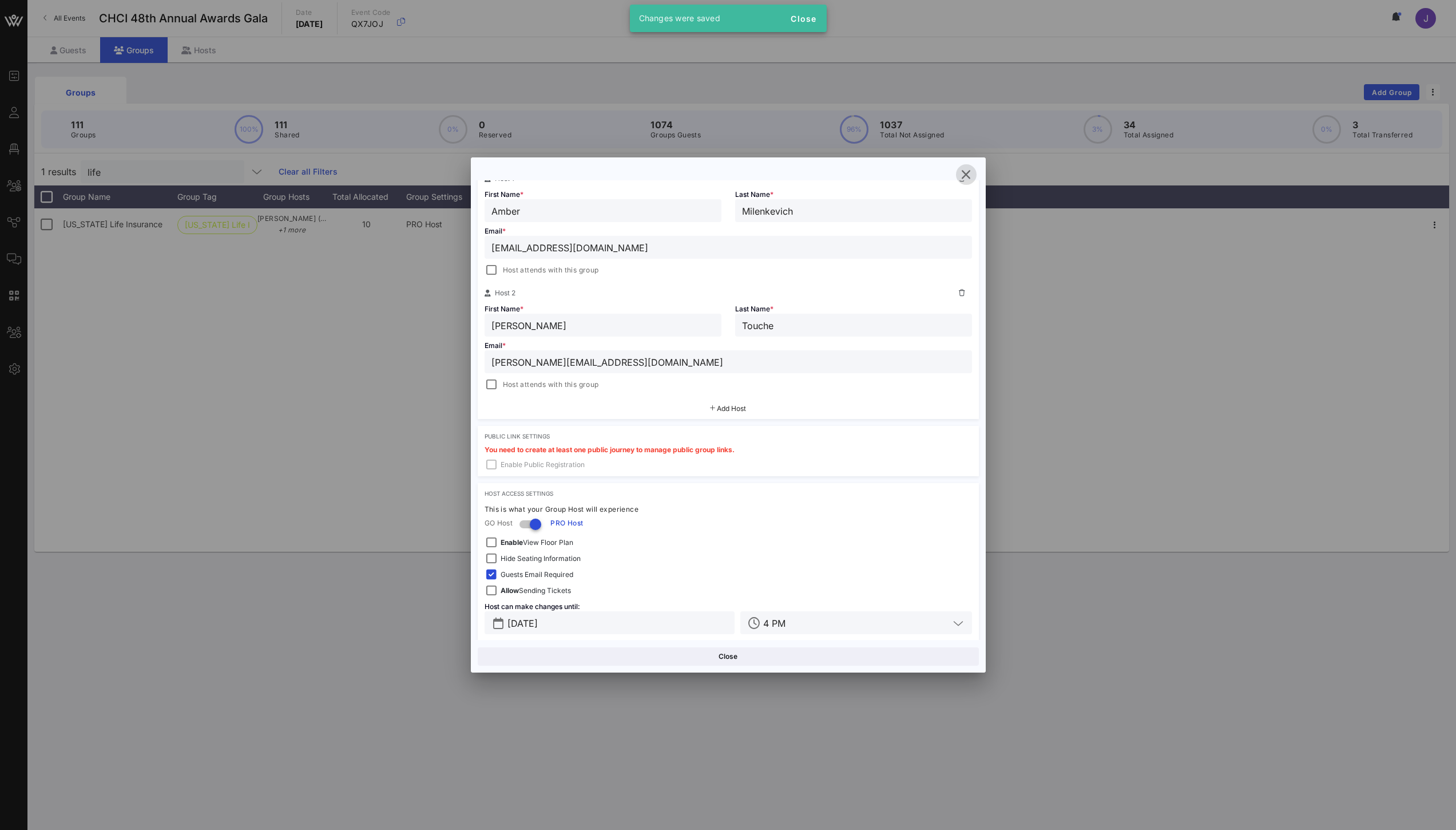
click at [972, 171] on icon "button" at bounding box center [966, 174] width 14 height 14
